Goal: Navigation & Orientation: Find specific page/section

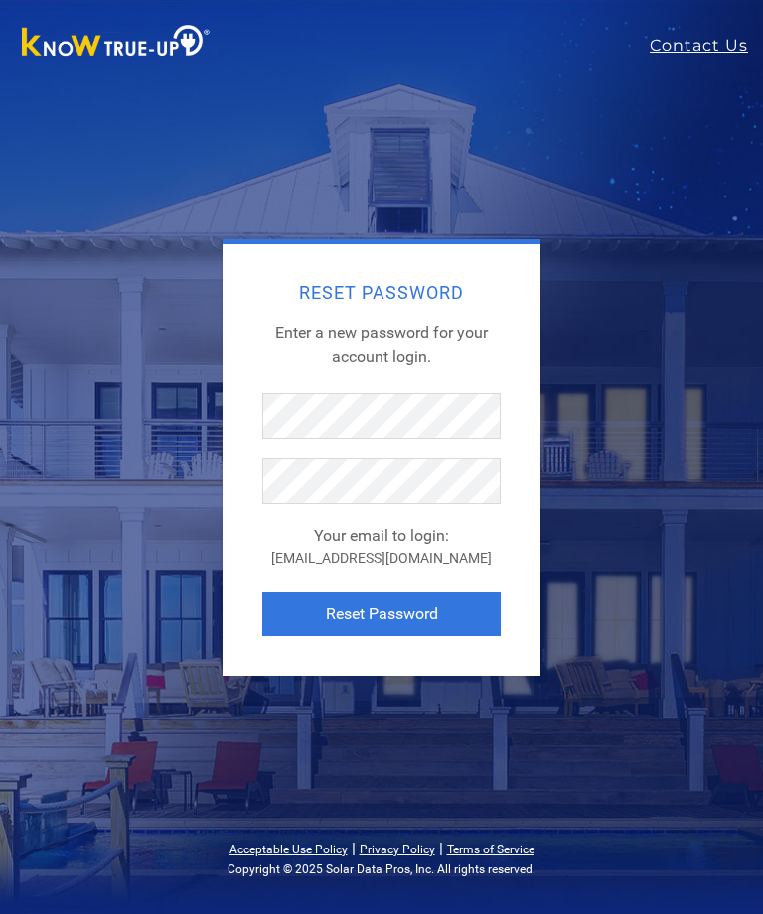
click at [186, 45] on img at bounding box center [116, 43] width 208 height 45
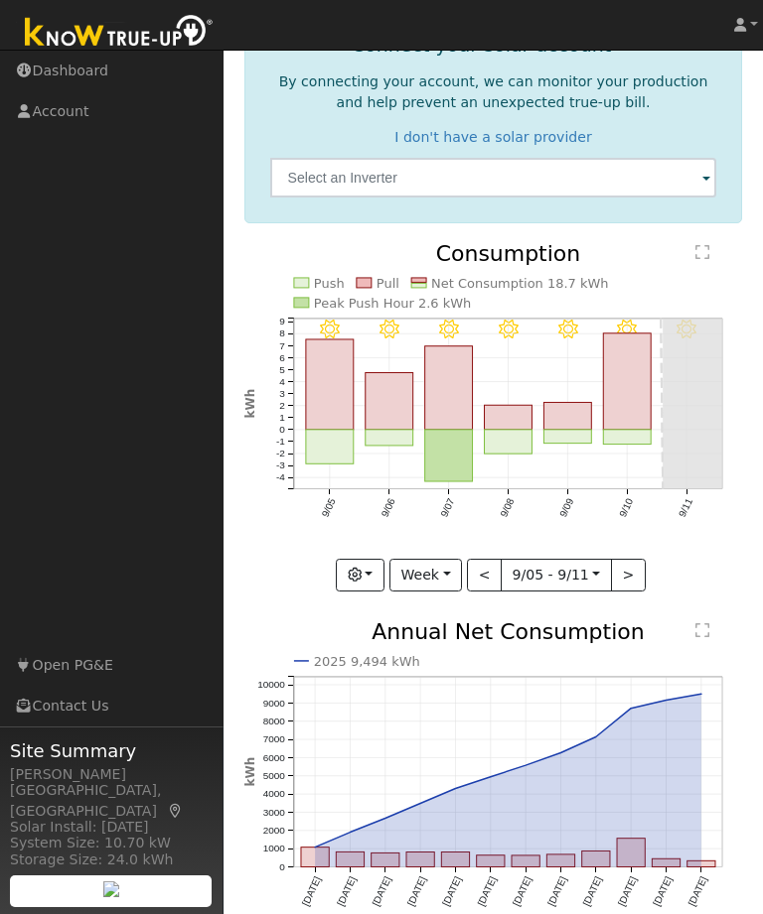
scroll to position [150, 0]
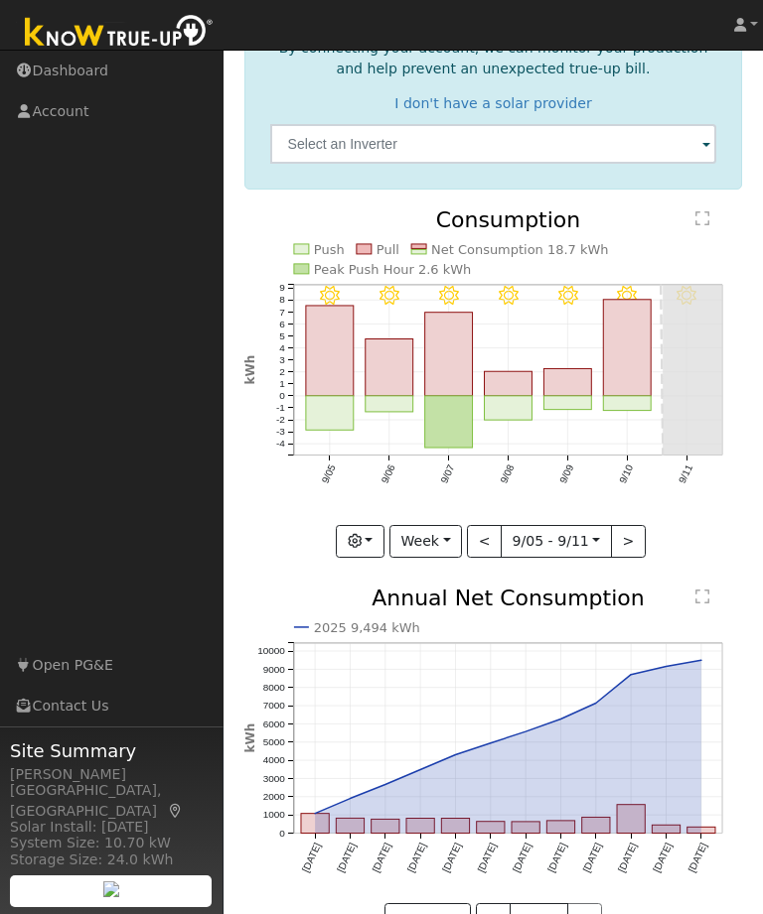
click at [29, 686] on link "Open PG&E" at bounding box center [111, 665] width 223 height 41
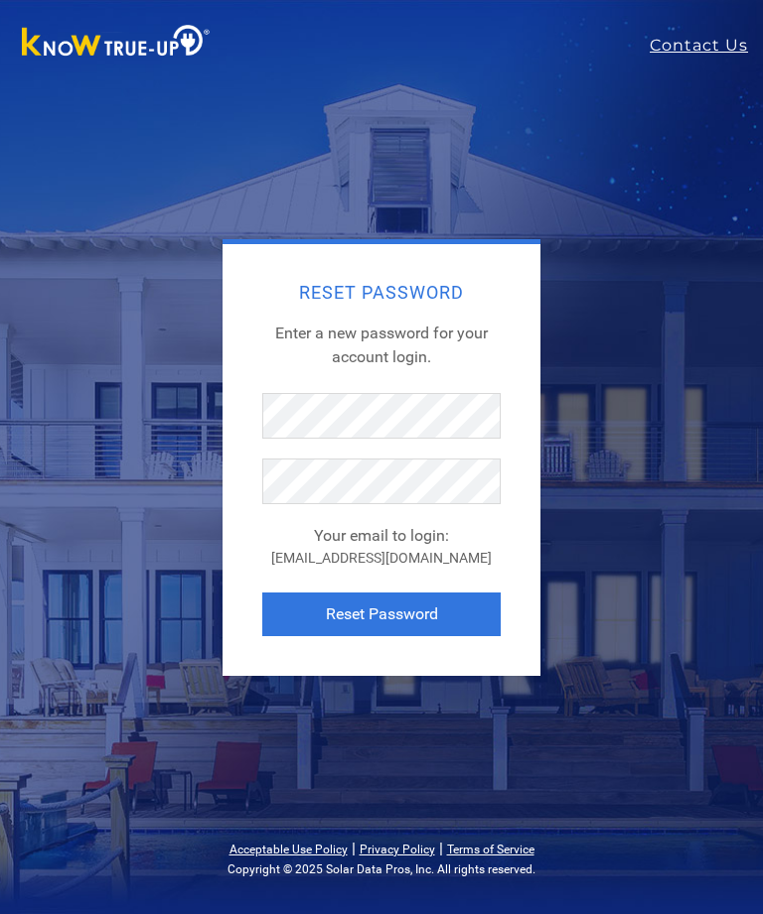
click at [185, 48] on img at bounding box center [116, 43] width 208 height 45
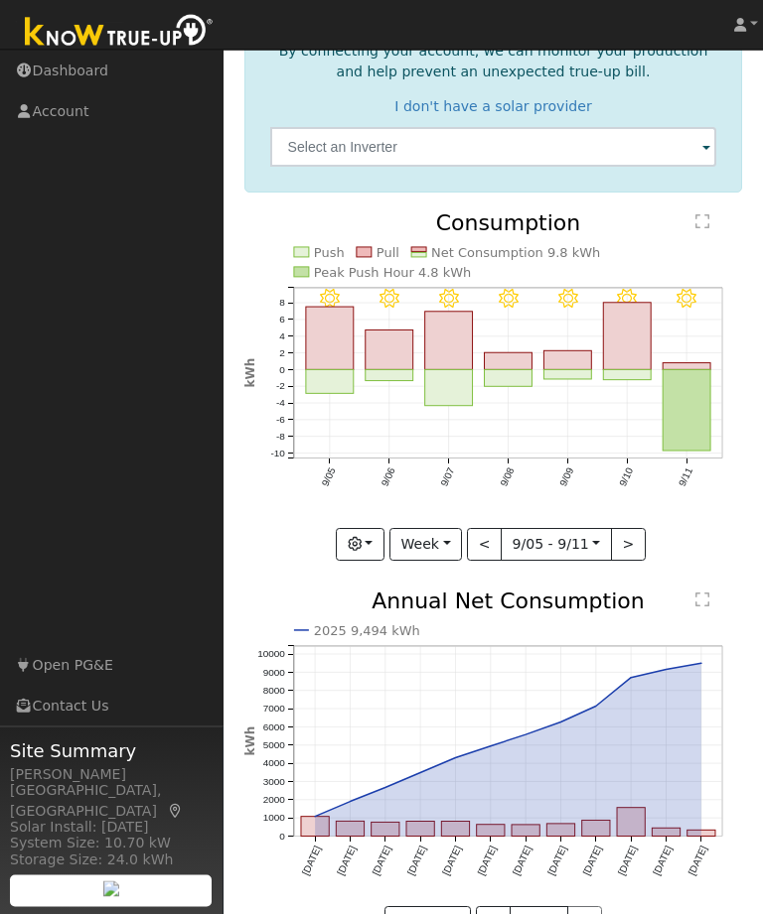
scroll to position [150, 0]
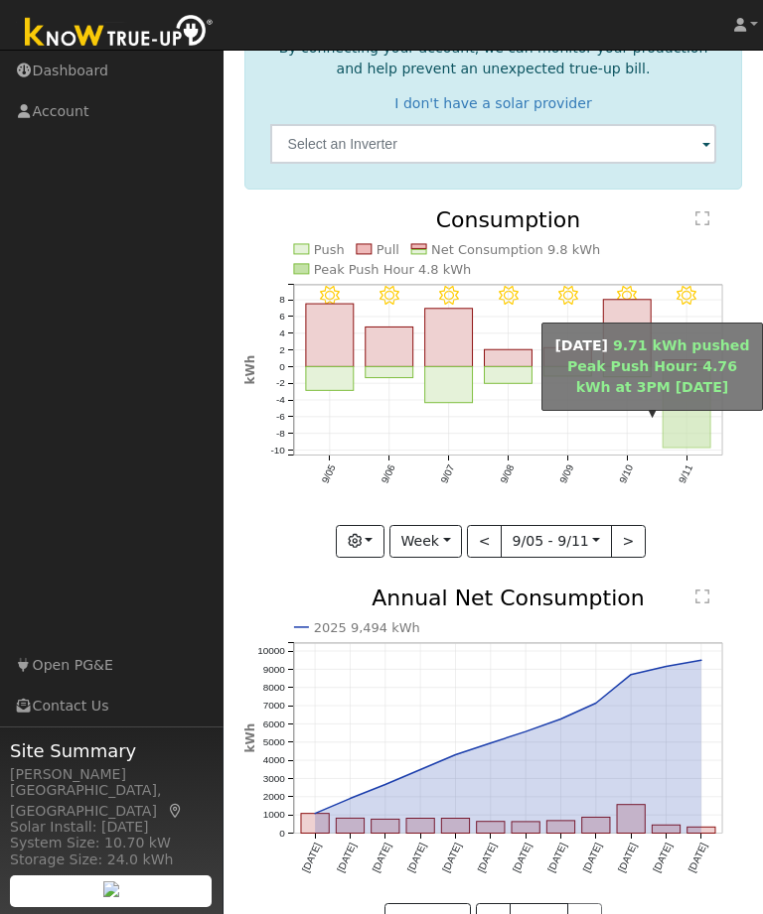
click at [704, 426] on rect "onclick=""" at bounding box center [686, 407] width 48 height 81
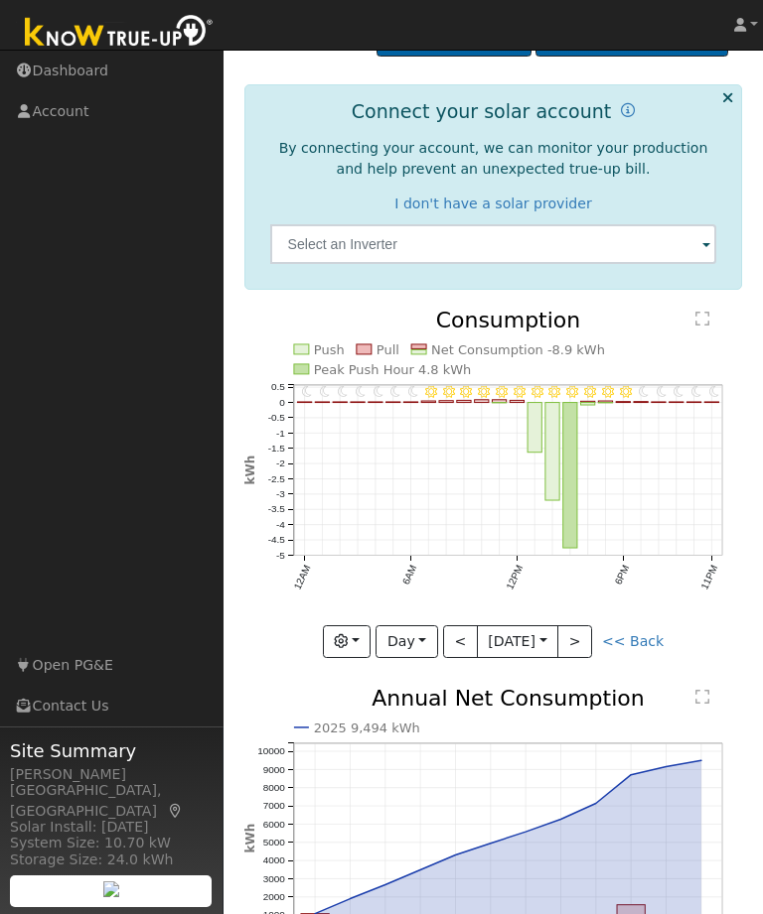
scroll to position [39, 0]
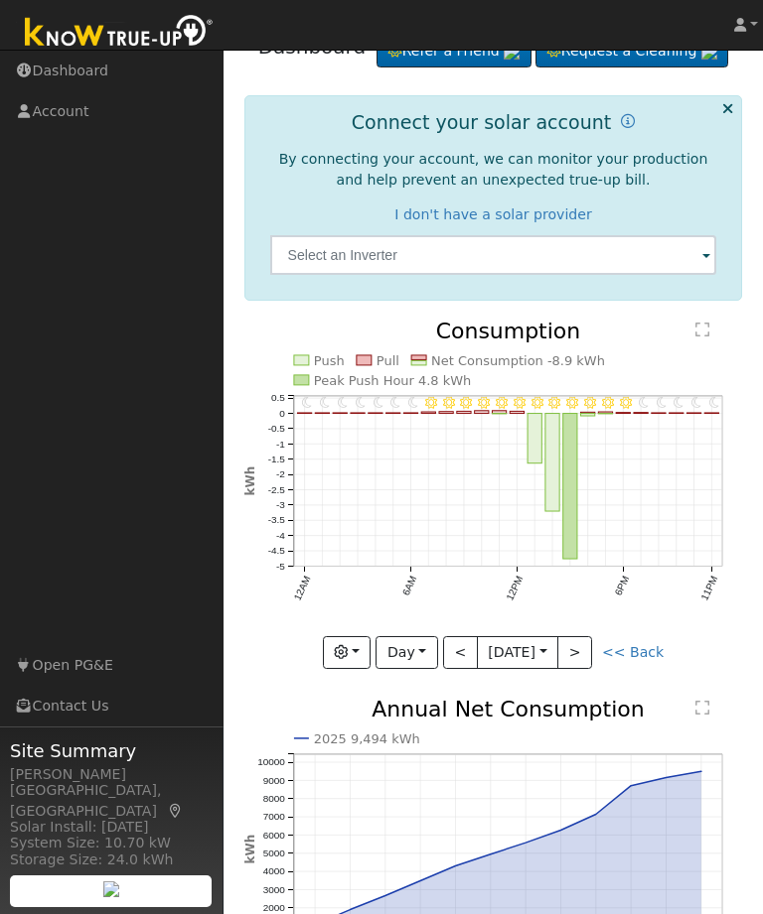
click at [592, 670] on button ">" at bounding box center [574, 653] width 35 height 34
type input "[DATE]"
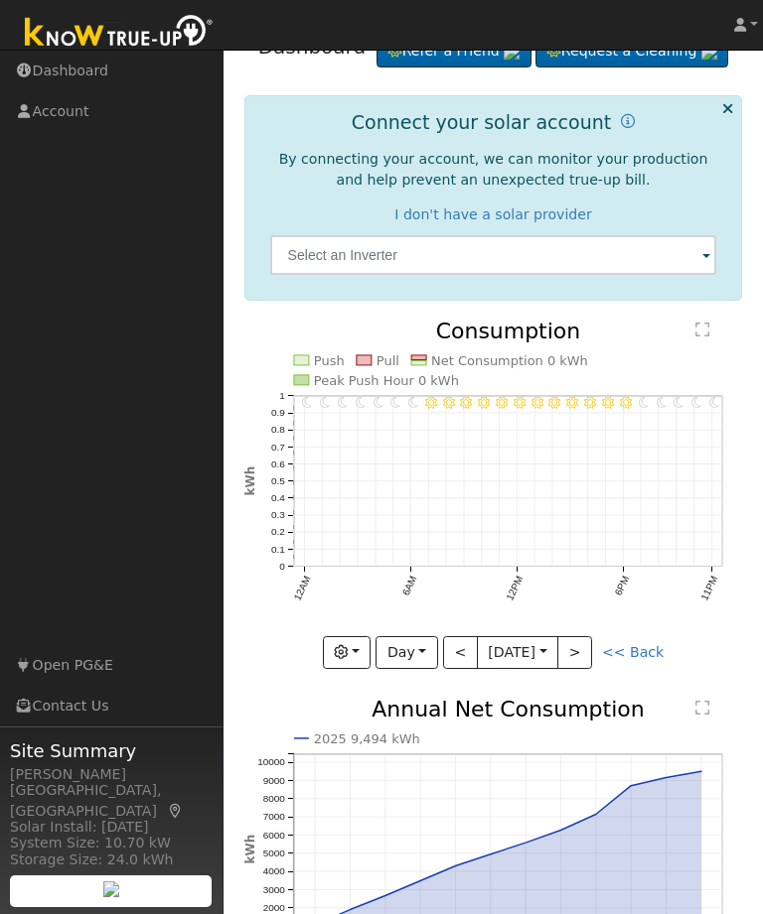
click at [2, 845] on div "Site Summary [PERSON_NAME] Fresno, [GEOGRAPHIC_DATA] Solar Install: [DATE] Syst…" at bounding box center [111, 826] width 223 height 199
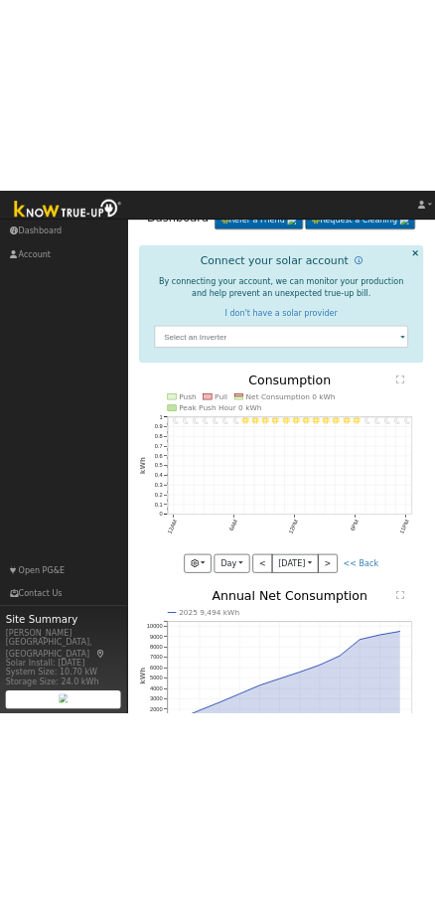
scroll to position [0, 0]
